Goal: Information Seeking & Learning: Learn about a topic

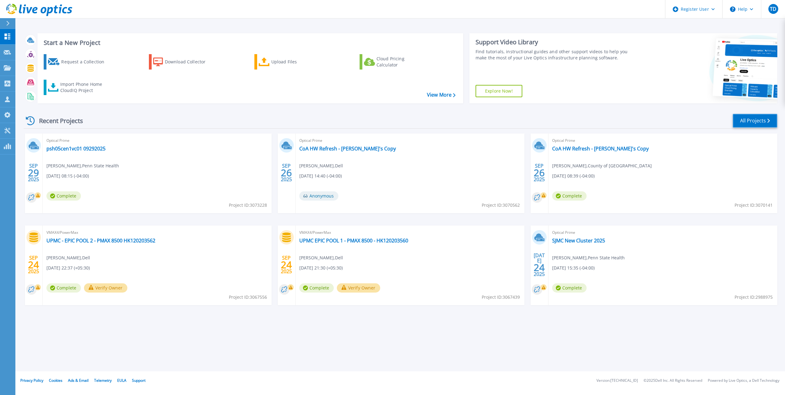
click at [748, 123] on link "All Projects" at bounding box center [755, 121] width 45 height 14
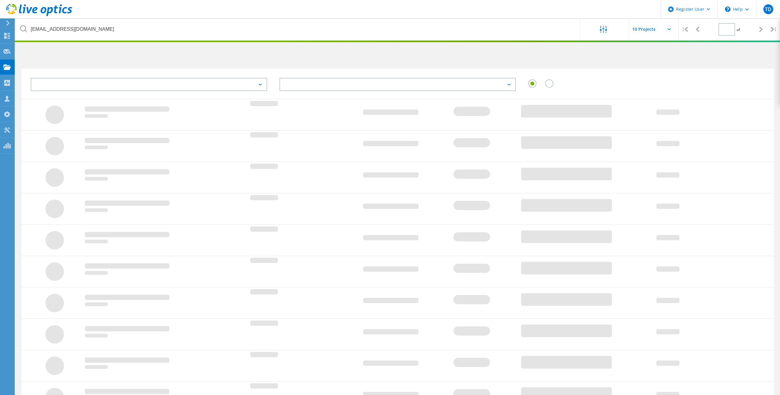
type input "1"
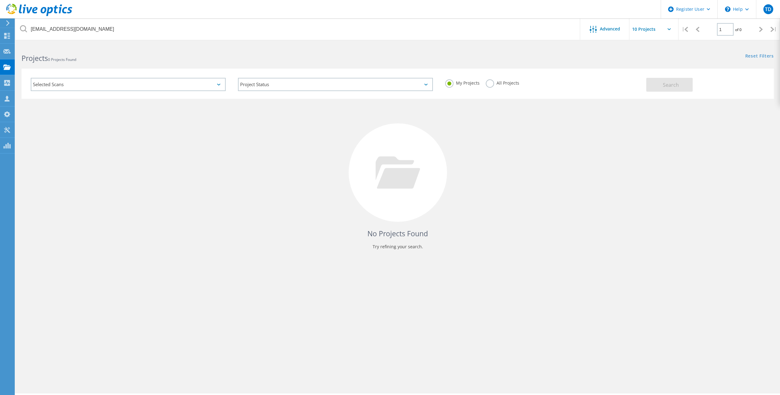
click at [499, 83] on label "All Projects" at bounding box center [503, 82] width 34 height 6
click at [0, 0] on input "All Projects" at bounding box center [0, 0] width 0 height 0
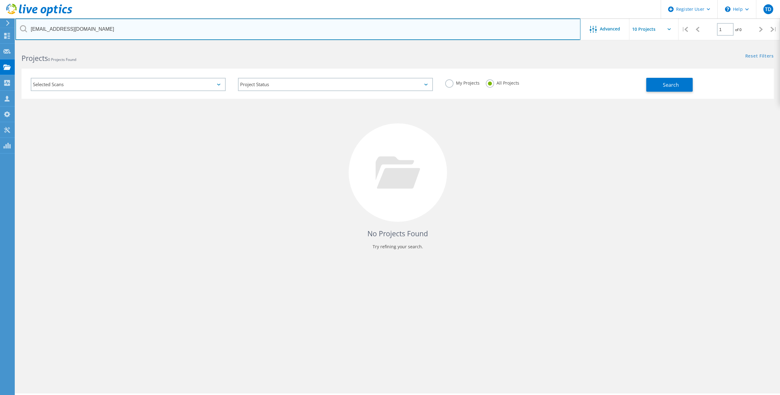
click at [440, 26] on input "[EMAIL_ADDRESS][DOMAIN_NAME]" at bounding box center [297, 29] width 565 height 22
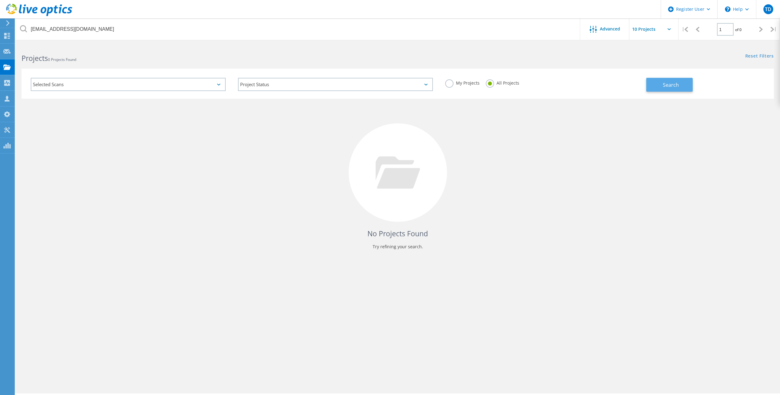
click at [667, 86] on span "Search" at bounding box center [671, 85] width 16 height 7
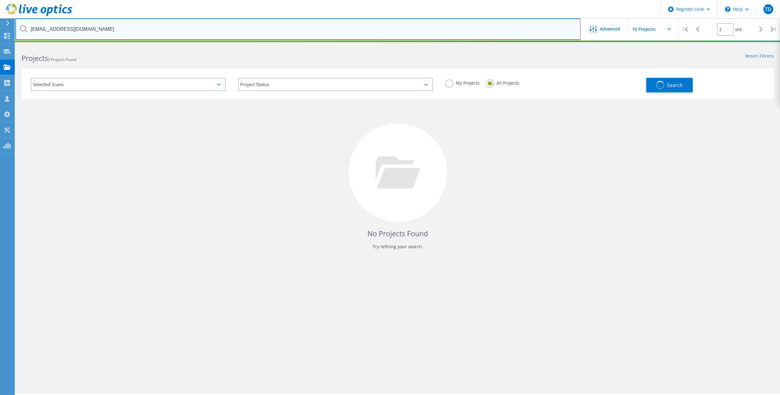
click at [357, 29] on input "[EMAIL_ADDRESS][DOMAIN_NAME]" at bounding box center [297, 29] width 565 height 22
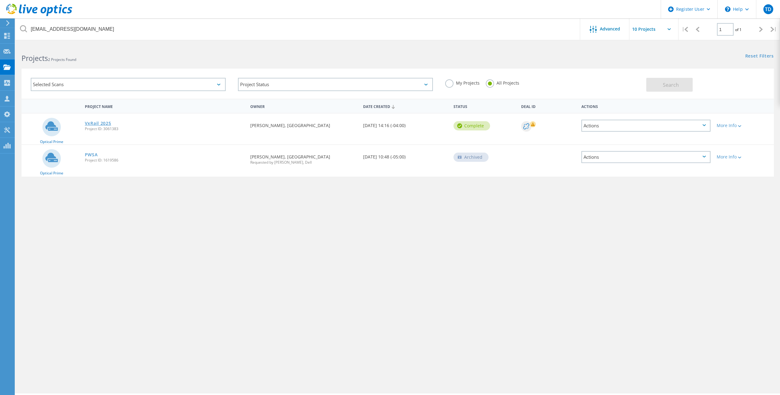
click at [98, 121] on link "VxRail 2025" at bounding box center [98, 123] width 26 height 4
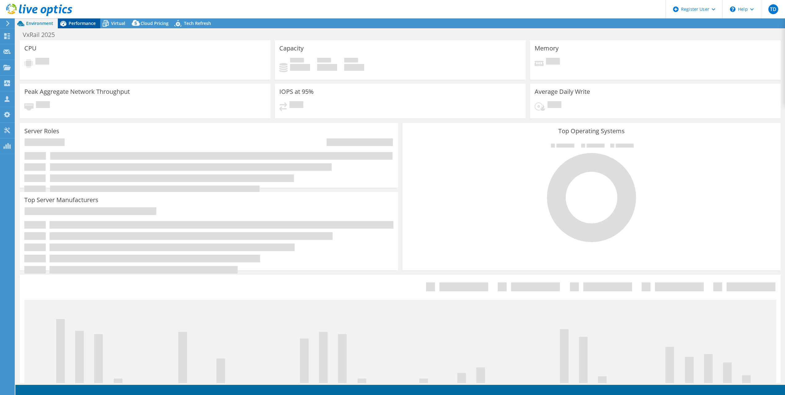
select select "USD"
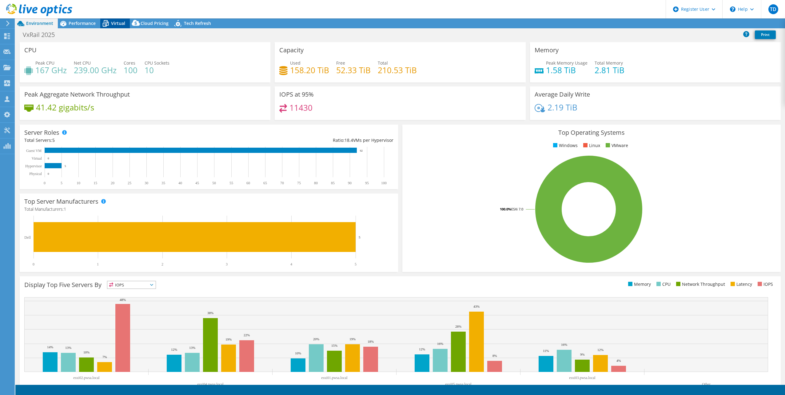
click at [117, 24] on span "Virtual" at bounding box center [118, 23] width 14 height 6
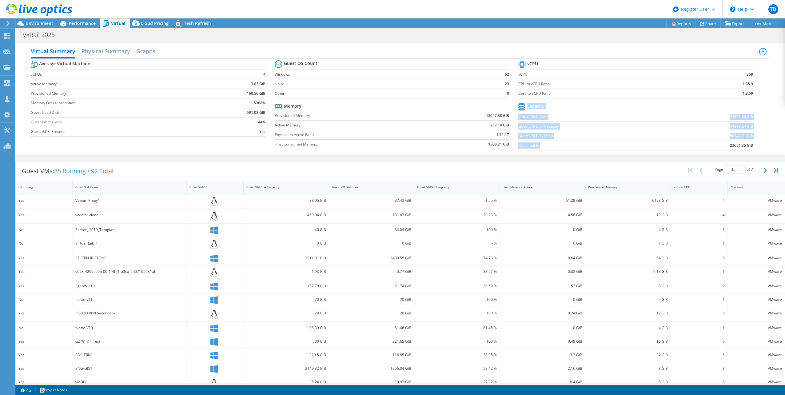
drag, startPoint x: 725, startPoint y: 147, endPoint x: 749, endPoint y: 145, distance: 23.8
click at [749, 145] on section "vCPU vCPU 359 CPU to vCPU Ratio 1:35.9 Core to vCPU Ratio 1:3.59 Capacity Virtu…" at bounding box center [640, 106] width 244 height 94
copy tbody "Capacity Virtual Disk Used 73893.56 GiB Guest VM Disk Capacity 71899.24 GiB Gue…"
click at [26, 186] on div "IsRunning" at bounding box center [40, 187] width 44 height 4
